Goal: Task Accomplishment & Management: Manage account settings

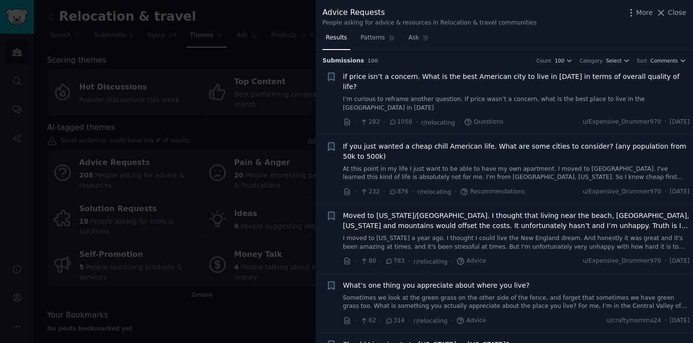
scroll to position [424, 0]
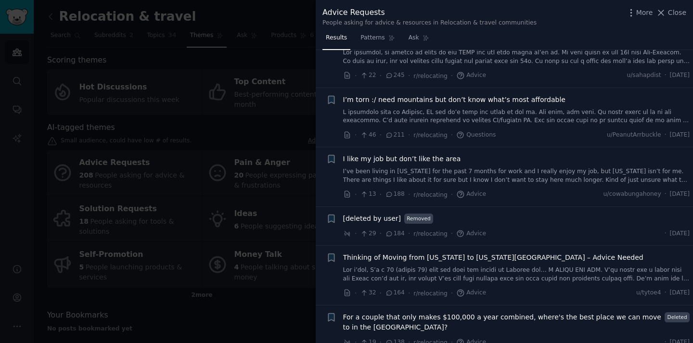
click at [281, 61] on div at bounding box center [346, 171] width 693 height 343
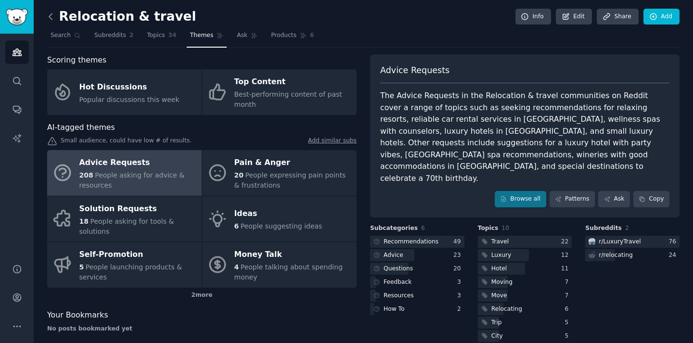
click at [50, 15] on icon at bounding box center [50, 16] width 3 height 6
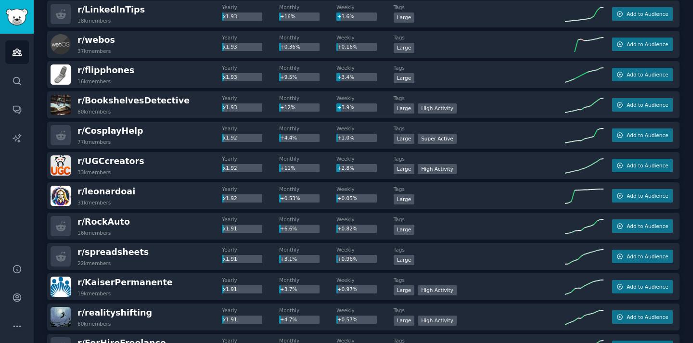
scroll to position [23797, 0]
click at [637, 163] on span "Add to Audience" at bounding box center [647, 166] width 41 height 7
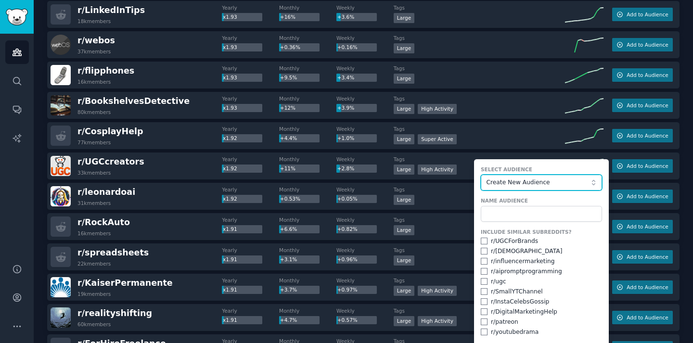
click at [522, 182] on span "Create New Audience" at bounding box center [538, 183] width 105 height 9
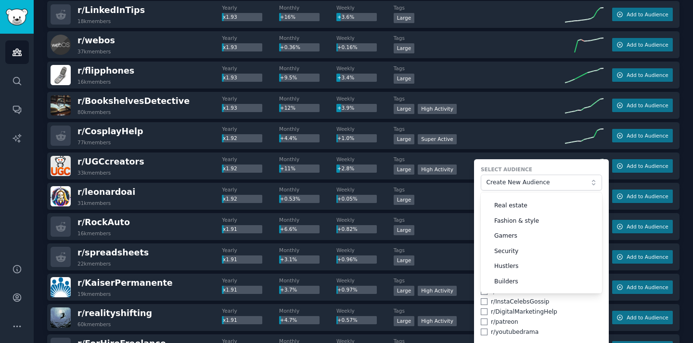
scroll to position [69, 0]
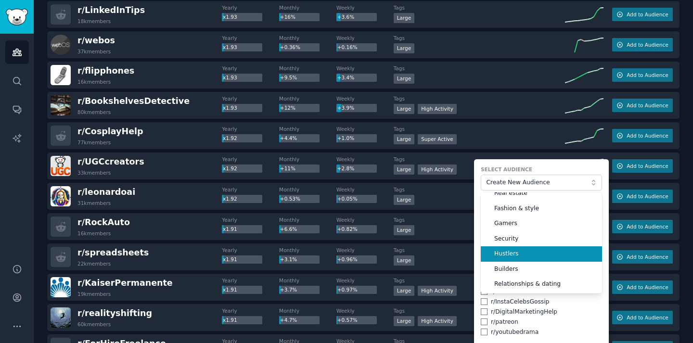
click at [521, 253] on span "Hustlers" at bounding box center [545, 254] width 101 height 9
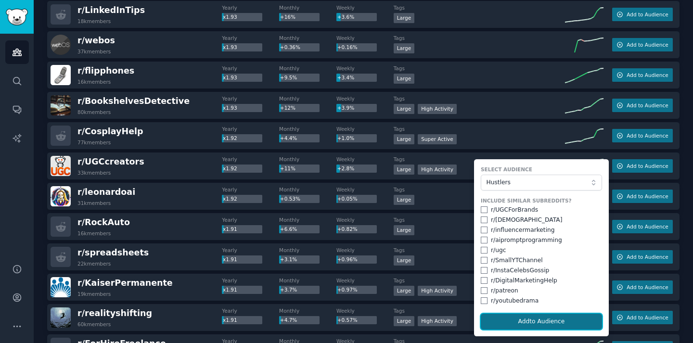
click at [528, 325] on button "Add to Audience" at bounding box center [541, 322] width 121 height 16
